Goal: Task Accomplishment & Management: Use online tool/utility

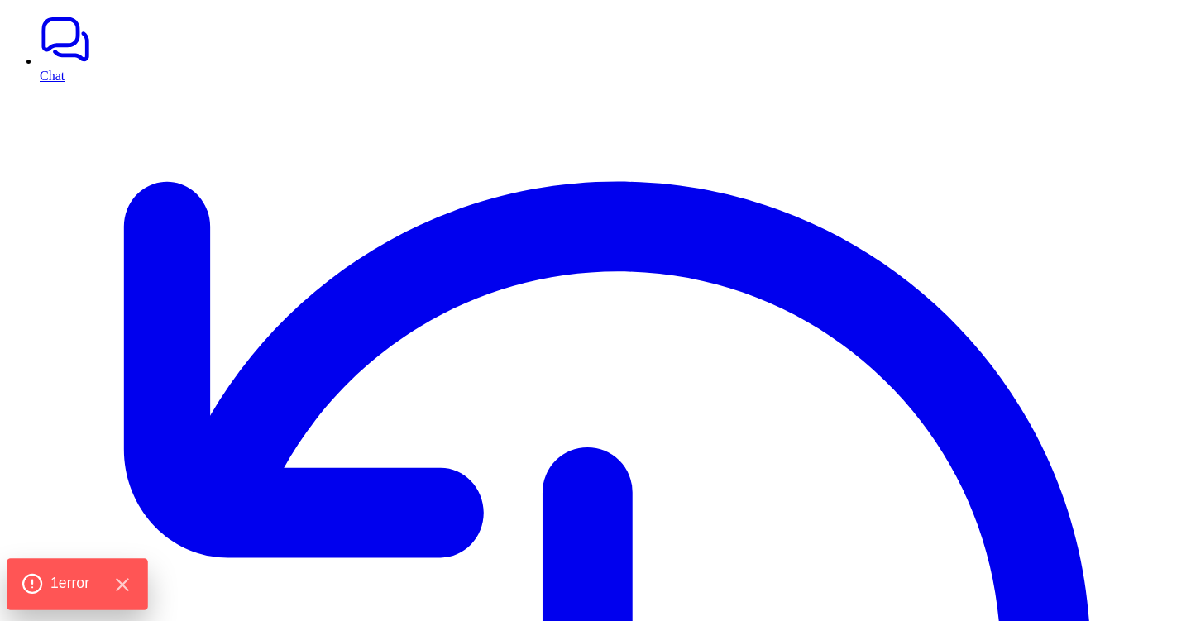
click at [64, 585] on span "1 error" at bounding box center [69, 584] width 39 height 22
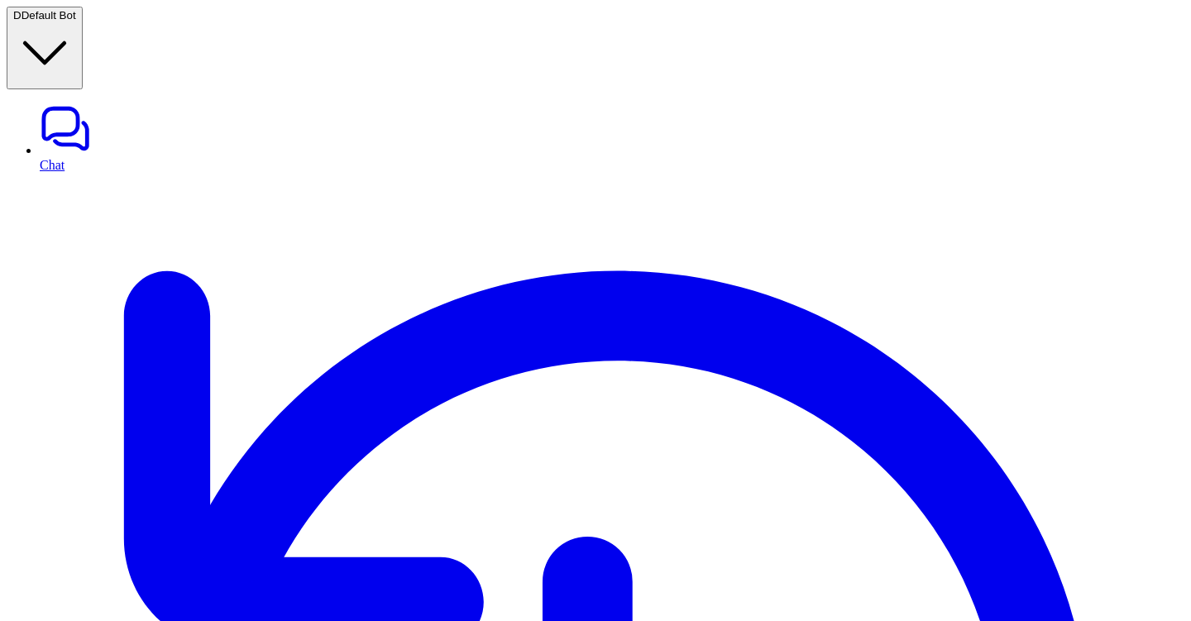
scroll to position [49, 0]
type textarea "**********"
